Goal: Information Seeking & Learning: Learn about a topic

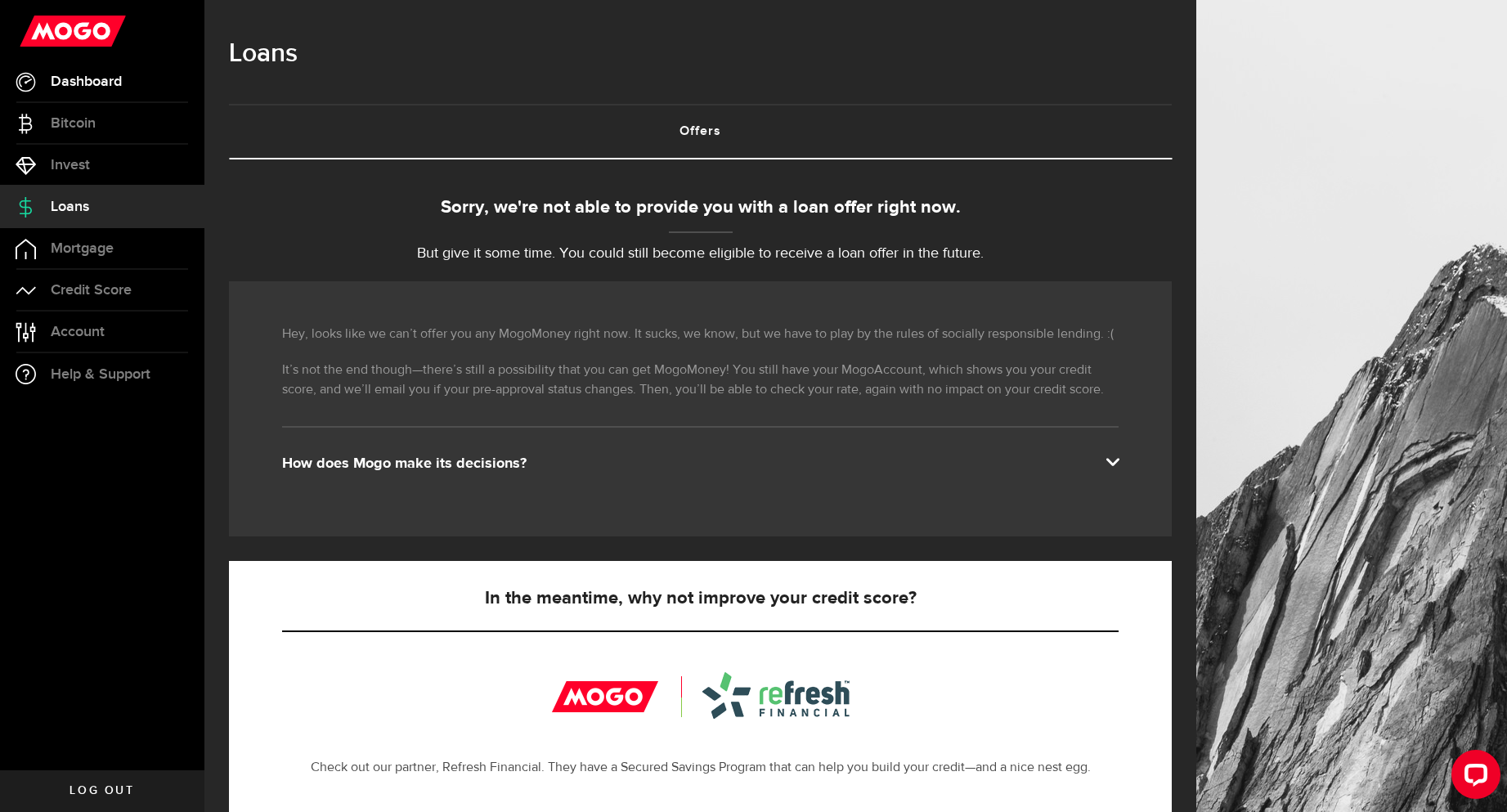
click at [73, 81] on span "Dashboard" at bounding box center [87, 81] width 72 height 14
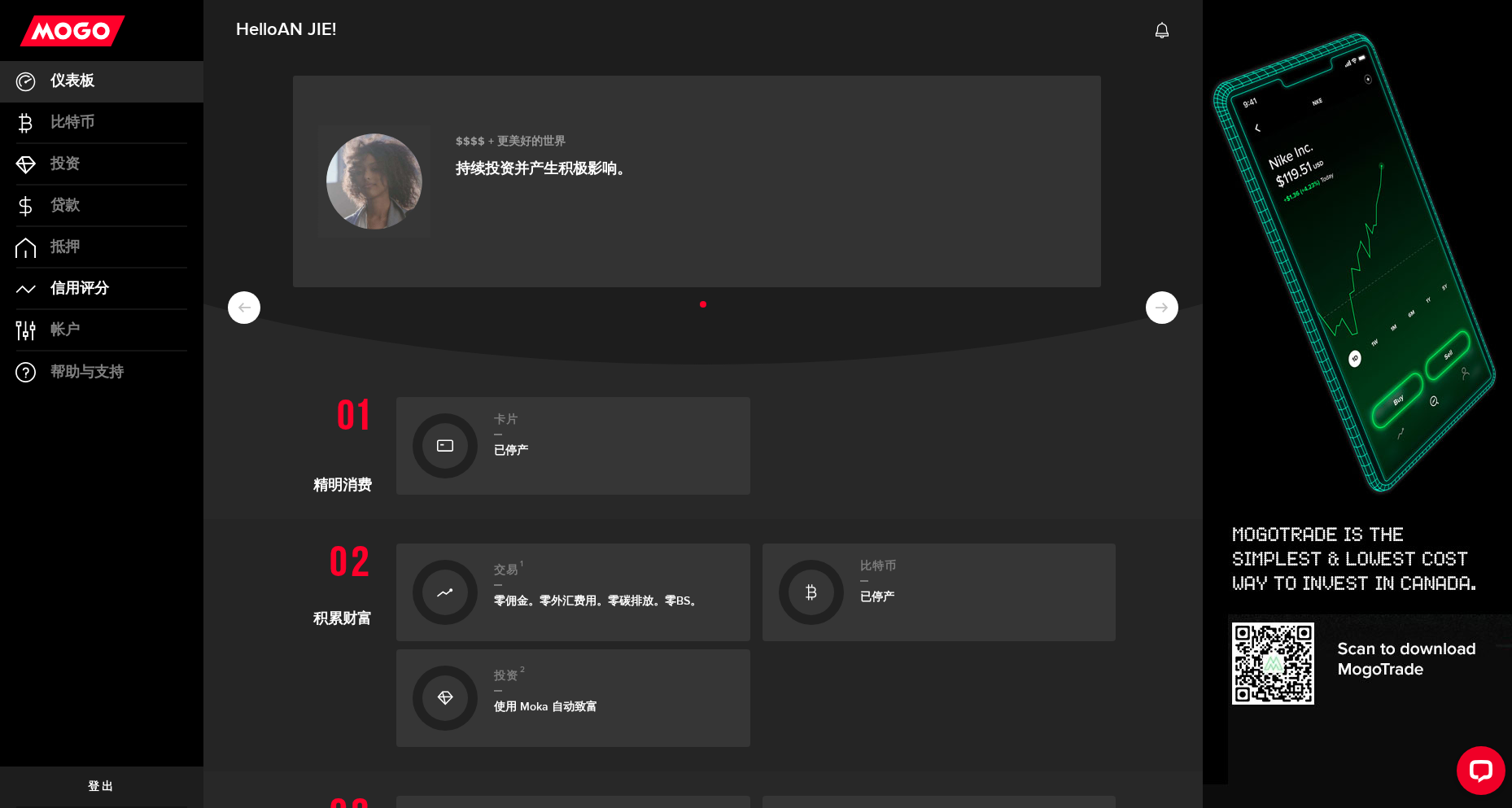
click at [84, 272] on link "信用评分" at bounding box center [101, 289] width 204 height 41
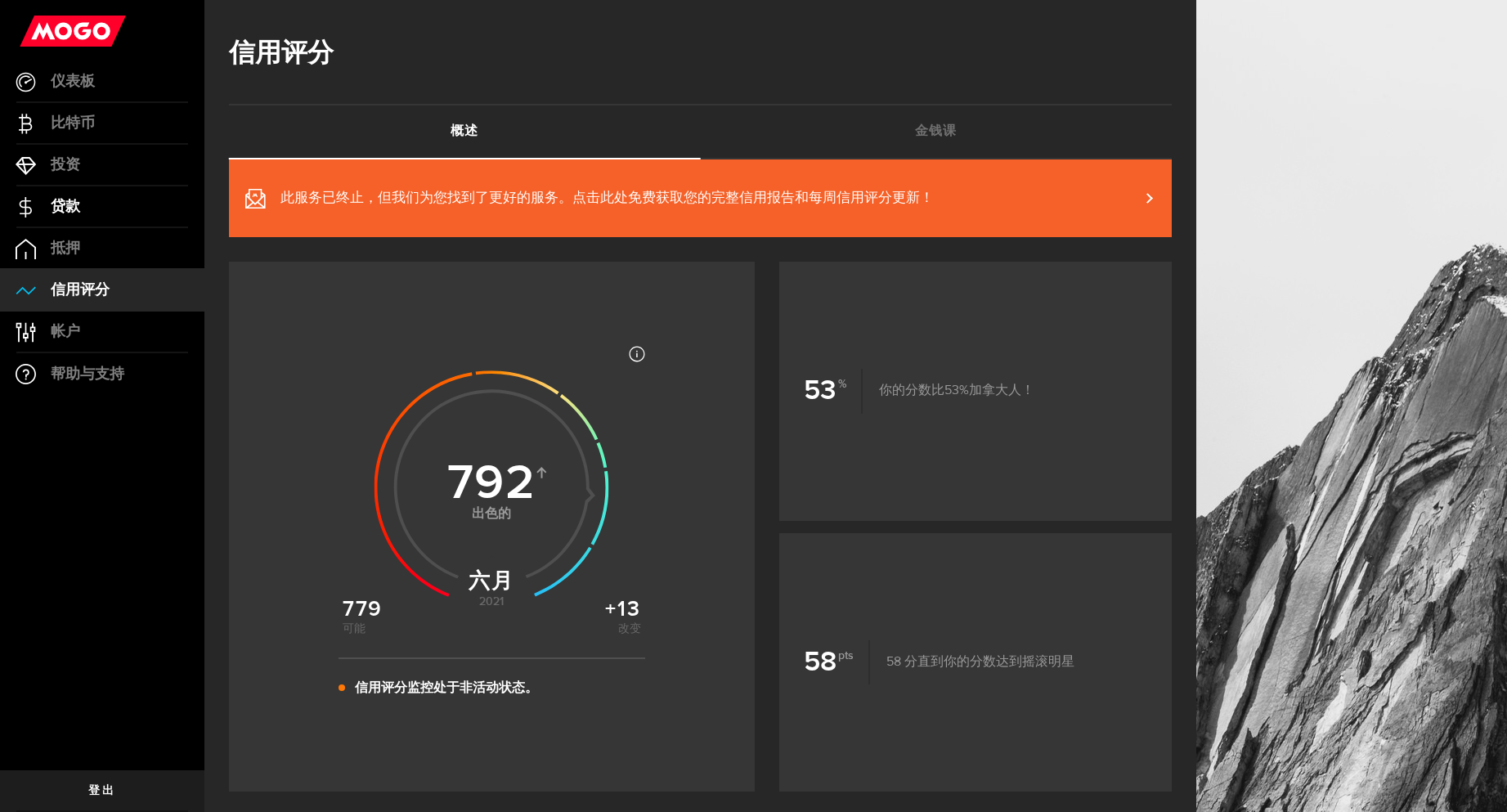
click at [71, 224] on link "贷款" at bounding box center [102, 207] width 205 height 41
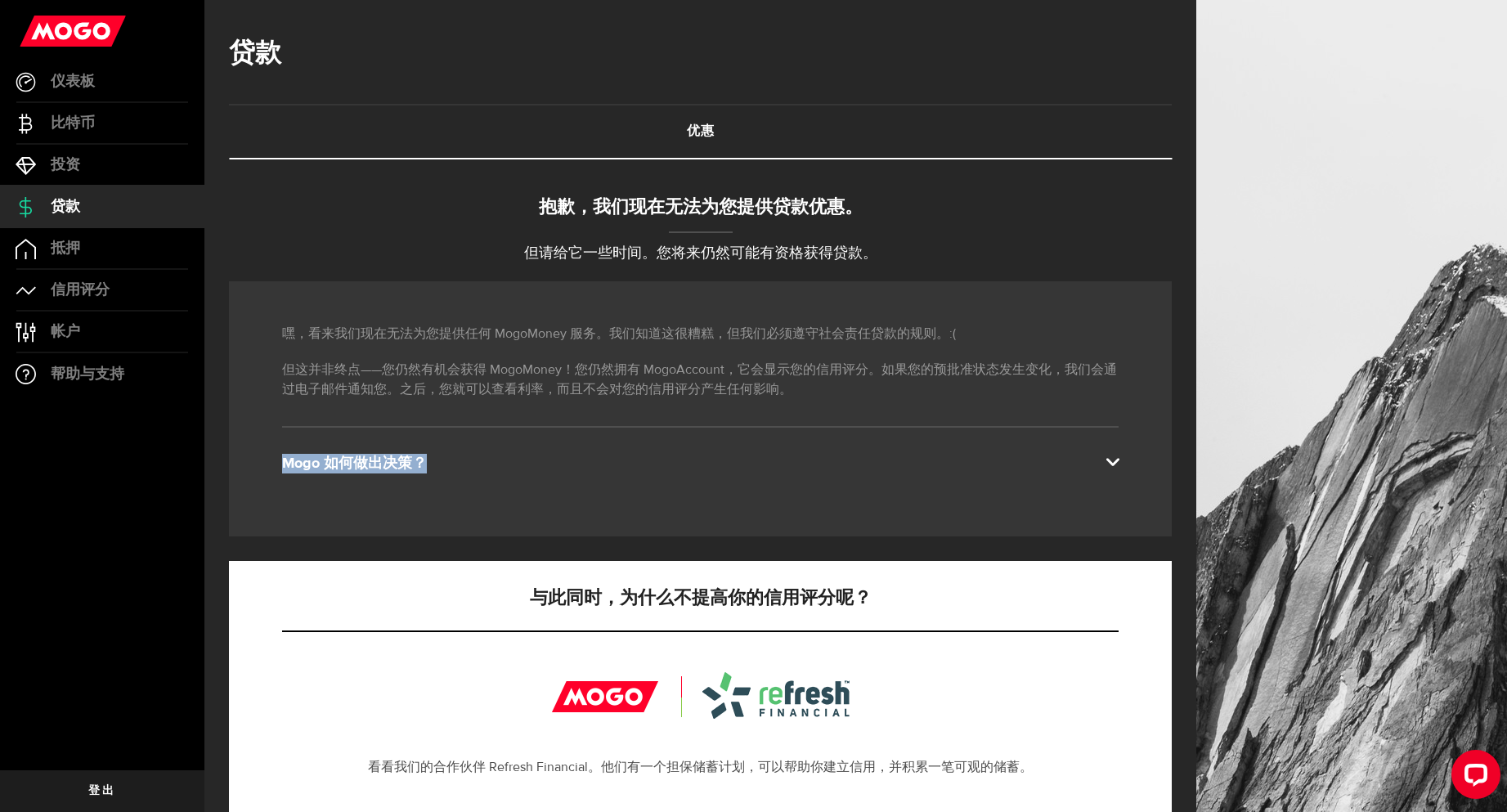
click at [1130, 468] on div "嘿，看来我们现在无法为您提供任何 MogoMoney 服务。我们知道这很糟糕，但我们必须遵守社会责任贷款的规则。:( 但这并非终点——您仍然有机会获得 Mog…" at bounding box center [700, 409] width 943 height 255
click at [1119, 464] on span at bounding box center [1112, 460] width 13 height 13
click at [1122, 450] on div "嘿，看来我们现在无法为您提供任何 MogoMoney 服务。我们知道这很糟糕，但我们必须遵守社会责任贷款的规则。:( 但这并非终点——您仍然有机会获得 Mog…" at bounding box center [700, 409] width 943 height 255
click at [1119, 463] on span at bounding box center [1112, 460] width 13 height 13
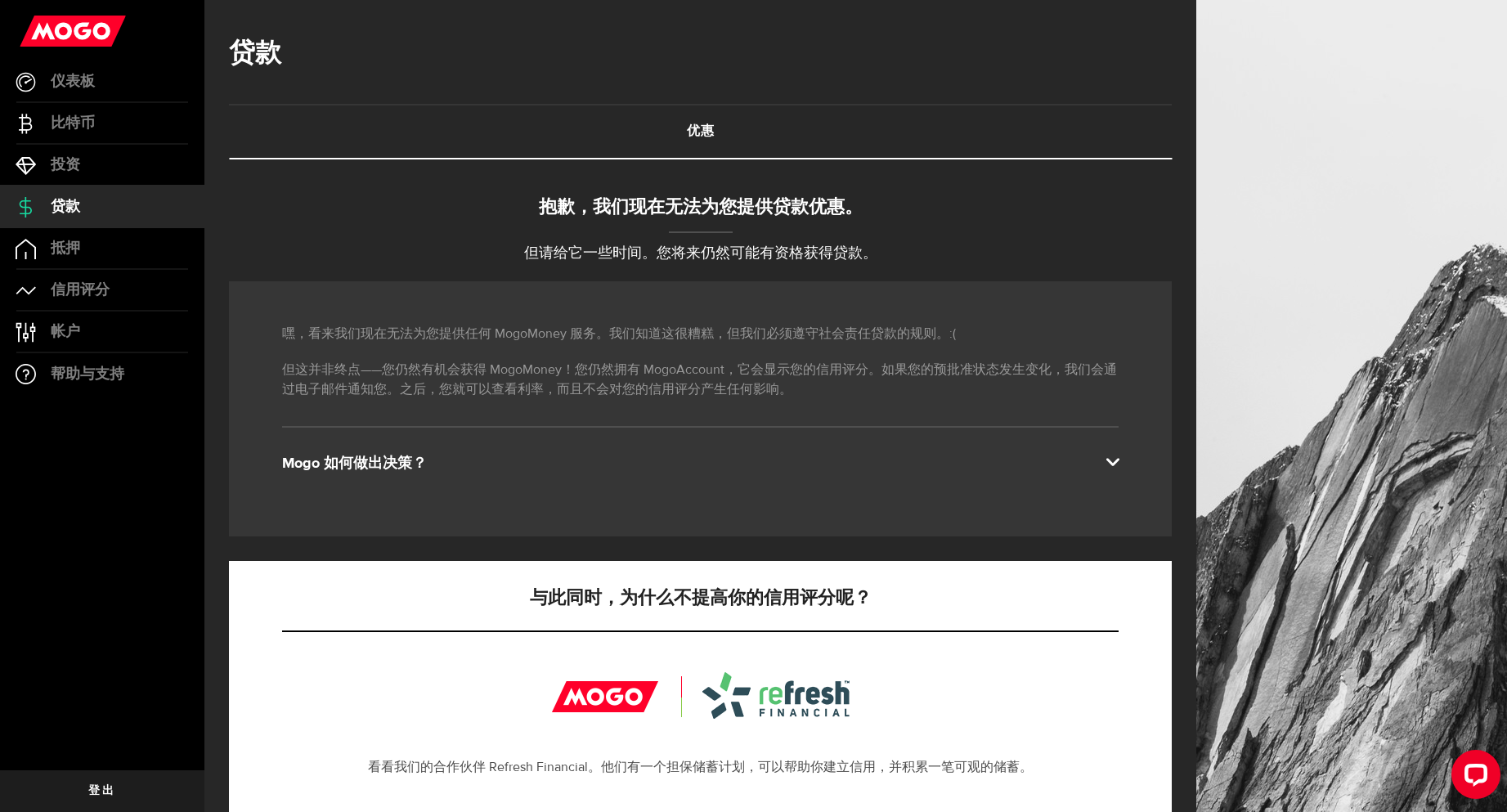
click at [332, 461] on font "Mogo 如何做出决策？" at bounding box center [354, 463] width 145 height 14
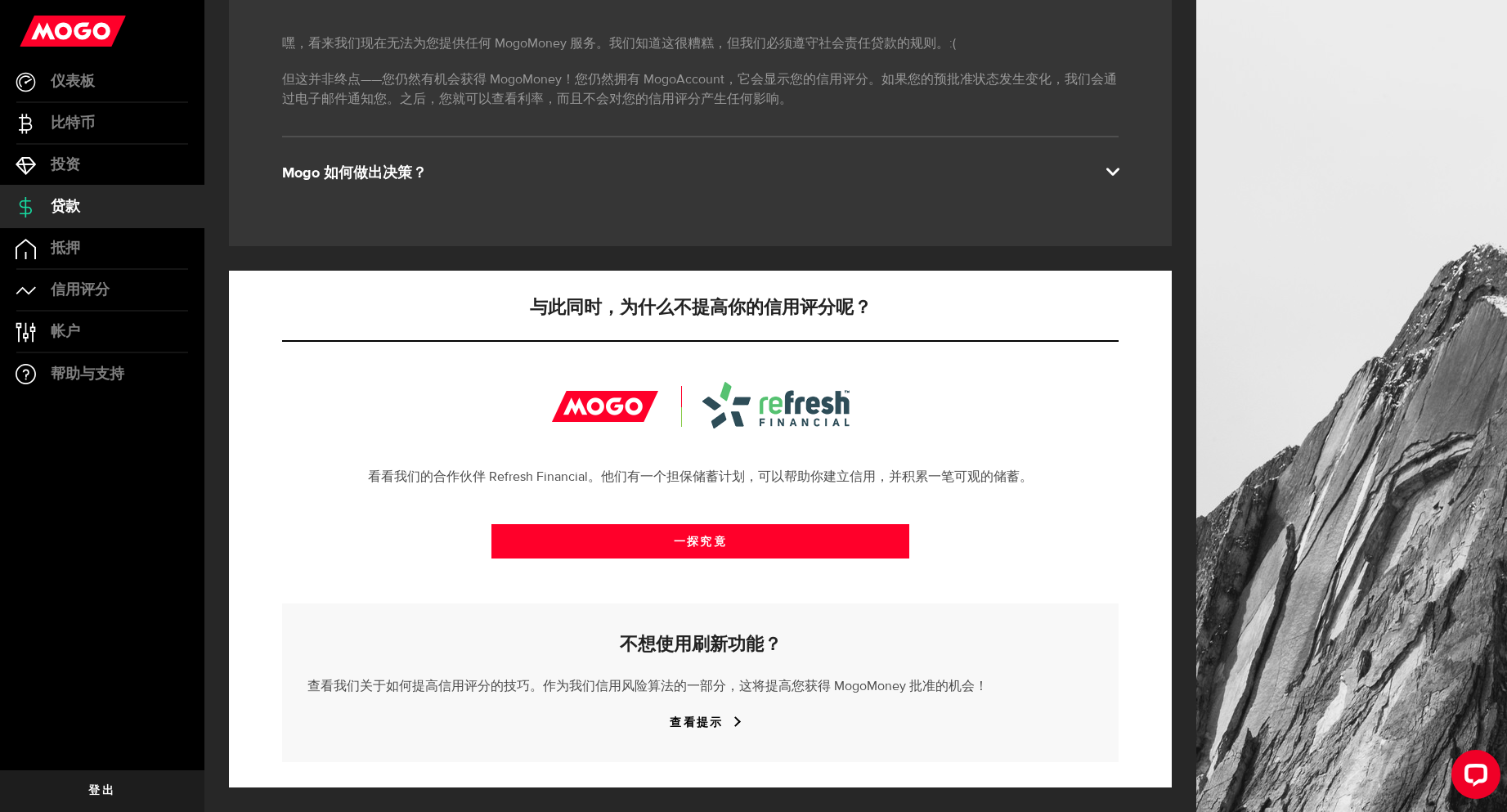
click at [699, 735] on div "不想使用刷新功能？ 查看我们关于如何提高信用评分的技巧。作为我们信用风险算法的一部分，这将提高您获得 MogoMoney 批准的机会！ 查看提示" at bounding box center [699, 682] width 836 height 158
click at [706, 715] on font "查看提示" at bounding box center [696, 723] width 53 height 14
